Goal: Task Accomplishment & Management: Manage account settings

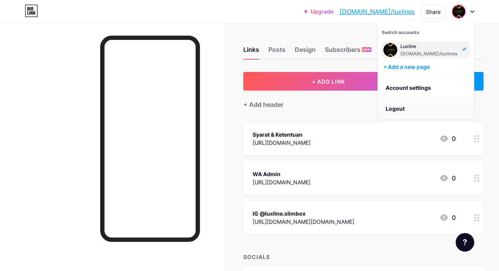
click at [428, 109] on li "Logout" at bounding box center [426, 108] width 96 height 21
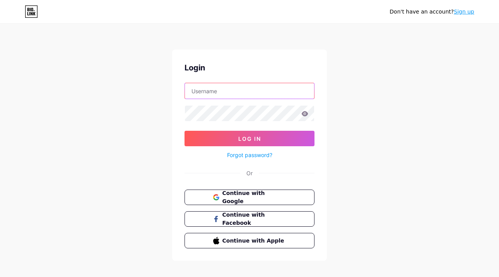
click at [262, 89] on input "text" at bounding box center [249, 90] width 129 height 15
type input "holy.soloflorist@gmail.com"
click at [271, 91] on input "holy.soloflorist@gmail.com" at bounding box center [249, 90] width 129 height 15
click at [290, 197] on button "Continue with Google" at bounding box center [249, 197] width 132 height 16
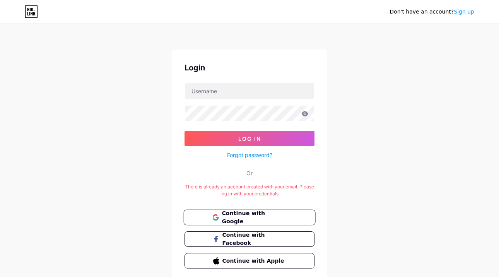
click at [266, 217] on span "Continue with Google" at bounding box center [253, 217] width 65 height 17
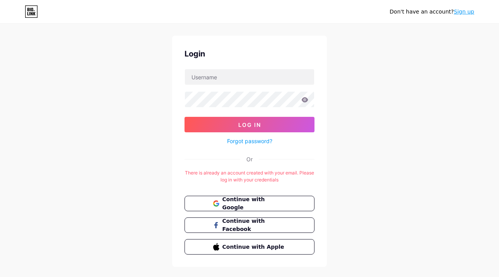
scroll to position [27, 0]
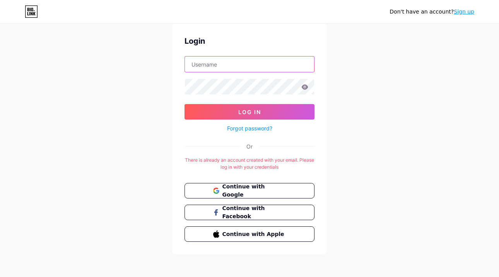
click at [243, 67] on input "text" at bounding box center [249, 63] width 129 height 15
type input "[EMAIL_ADDRESS][DOMAIN_NAME]"
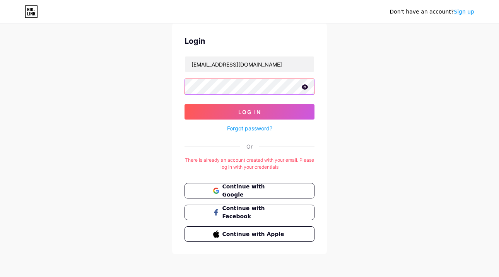
click at [184, 104] on button "Log In" at bounding box center [249, 111] width 130 height 15
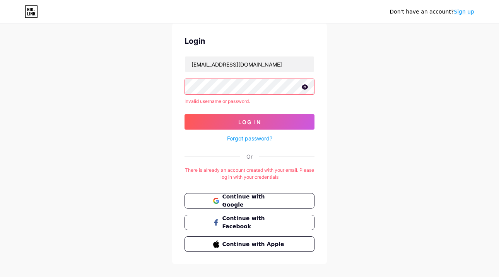
click at [170, 84] on div "Don't have an account? Sign up Login [EMAIL_ADDRESS][DOMAIN_NAME] Invalid usern…" at bounding box center [249, 130] width 499 height 315
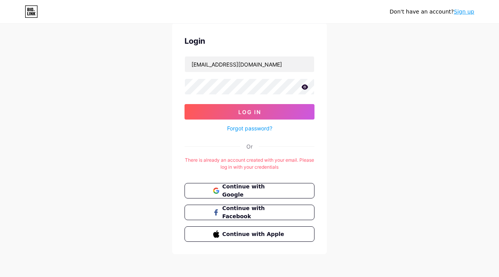
click at [305, 86] on icon at bounding box center [304, 86] width 7 height 5
click at [294, 107] on button "Log In" at bounding box center [249, 111] width 130 height 15
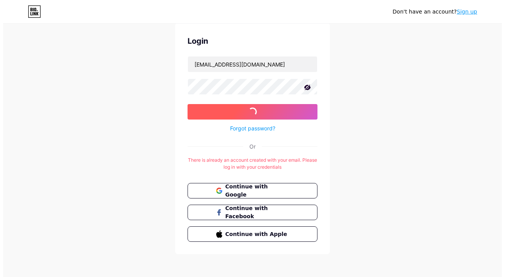
scroll to position [0, 0]
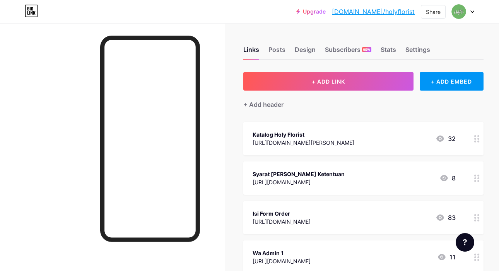
click at [354, 134] on div "Katalog Holy Florist" at bounding box center [303, 134] width 102 height 8
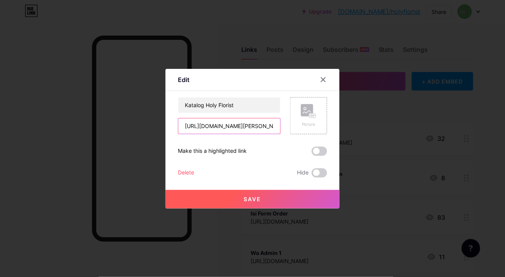
click at [255, 124] on input "[URL][DOMAIN_NAME][PERSON_NAME]" at bounding box center [229, 125] width 102 height 15
paste input "[URL][DOMAIN_NAME]"
type input "[URL][DOMAIN_NAME]"
click at [286, 196] on button "Save" at bounding box center [252, 199] width 174 height 19
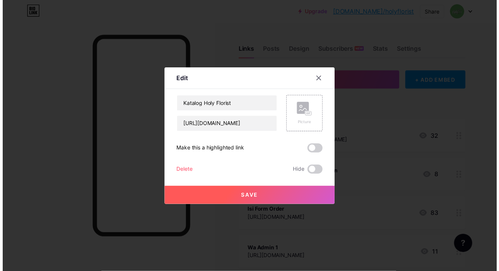
scroll to position [0, 0]
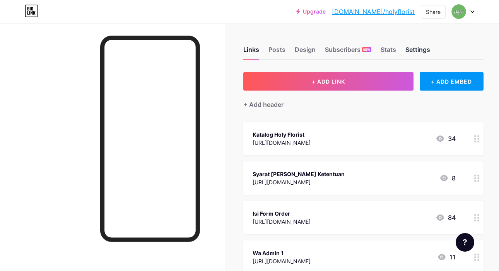
click at [424, 50] on div "Settings" at bounding box center [417, 52] width 25 height 14
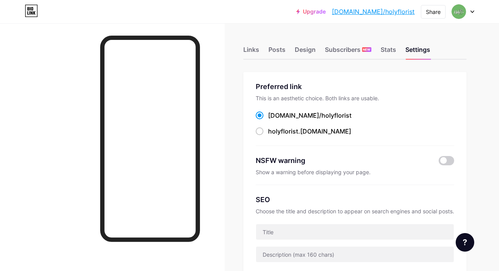
click at [394, 10] on link "[DOMAIN_NAME]/holyflorist" at bounding box center [373, 11] width 83 height 9
